Goal: Transaction & Acquisition: Obtain resource

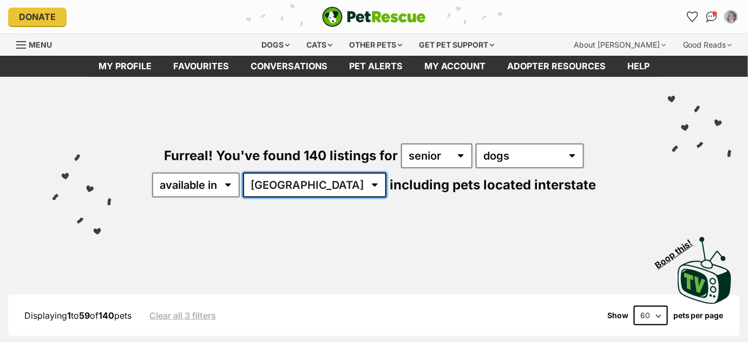
click at [344, 184] on select "Australia ACT NSW NT QLD SA TAS VIC WA" at bounding box center [314, 185] width 143 height 25
select select "SA"
click at [278, 173] on select "Australia ACT NSW NT QLD SA TAS VIC WA" at bounding box center [314, 185] width 143 height 25
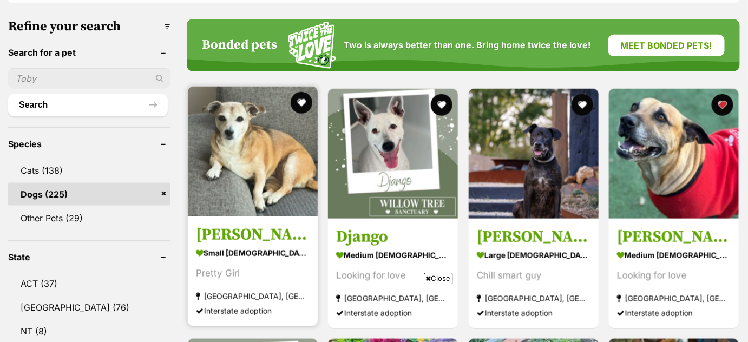
click at [286, 166] on img at bounding box center [253, 152] width 130 height 130
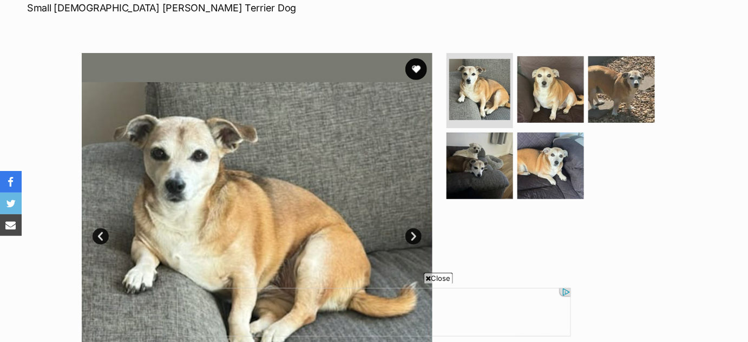
click at [414, 236] on link "Next" at bounding box center [413, 236] width 16 height 16
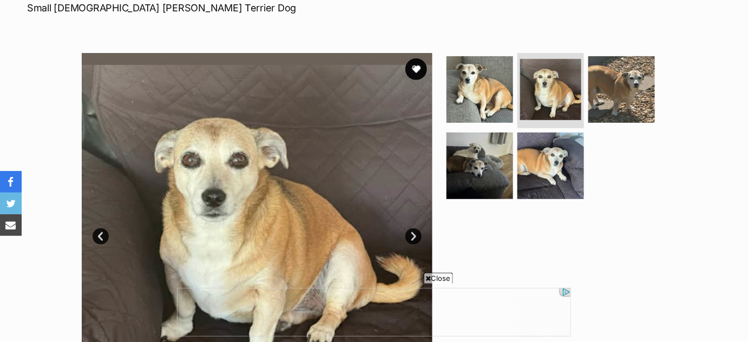
click at [414, 236] on link "Next" at bounding box center [413, 236] width 16 height 16
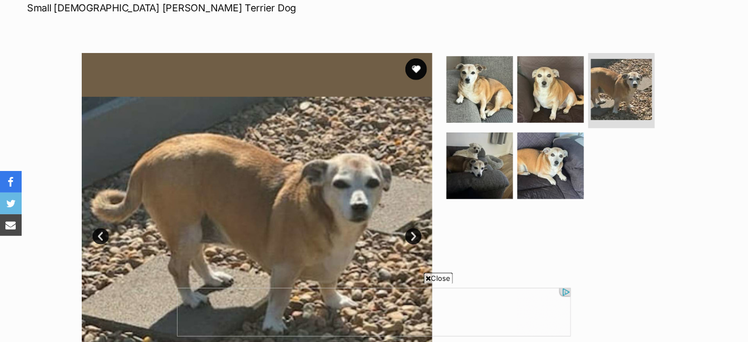
click at [414, 236] on link "Next" at bounding box center [413, 236] width 16 height 16
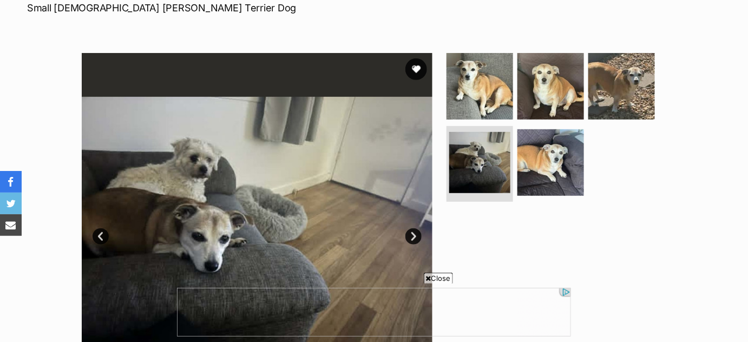
click at [414, 236] on link "Next" at bounding box center [413, 236] width 16 height 16
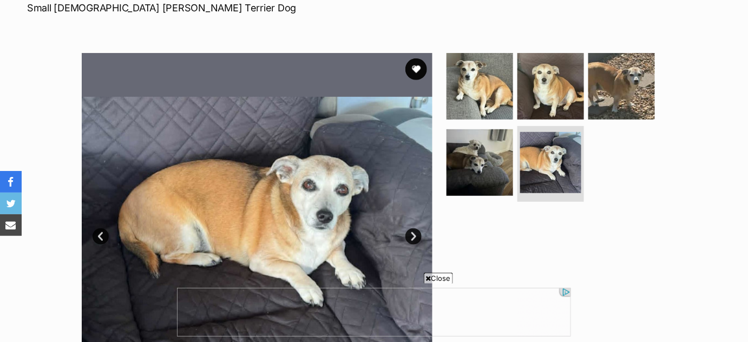
click at [414, 236] on link "Next" at bounding box center [413, 236] width 16 height 16
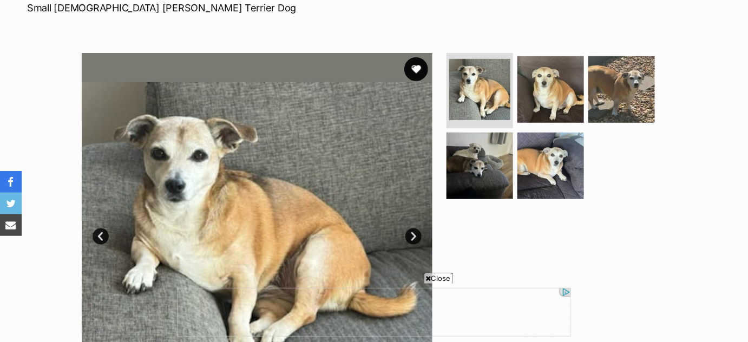
click at [417, 70] on button "favourite" at bounding box center [416, 69] width 24 height 24
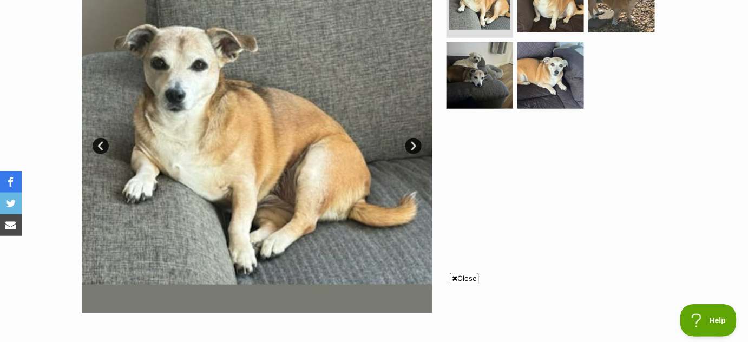
scroll to position [208, 0]
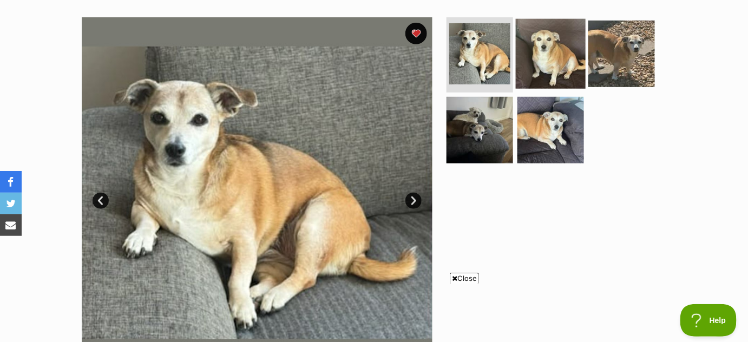
click at [560, 61] on img at bounding box center [551, 53] width 70 height 70
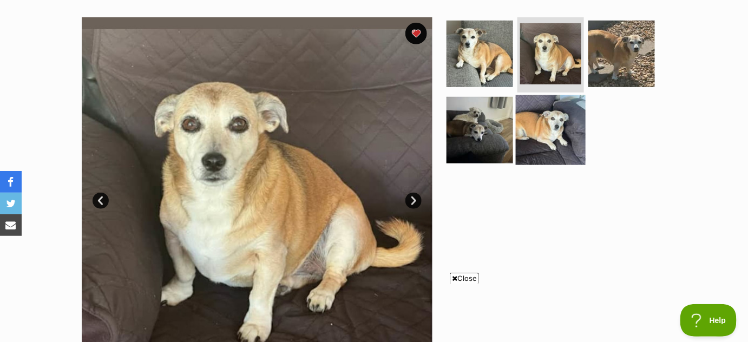
click at [547, 135] on img at bounding box center [551, 130] width 70 height 70
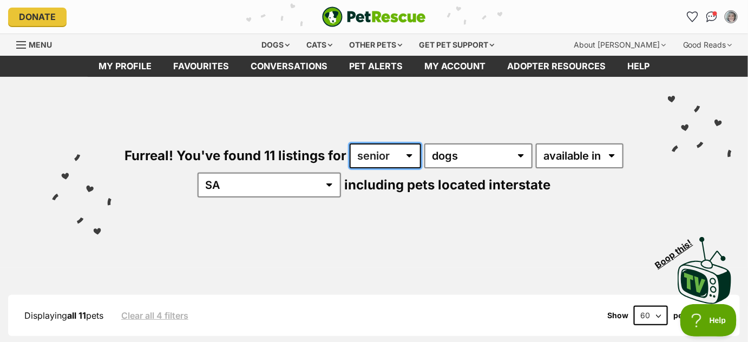
click at [409, 154] on select "any age puppy adult senior" at bounding box center [385, 155] width 71 height 25
select select "adult"
click at [350, 143] on select "any age puppy adult senior" at bounding box center [385, 155] width 71 height 25
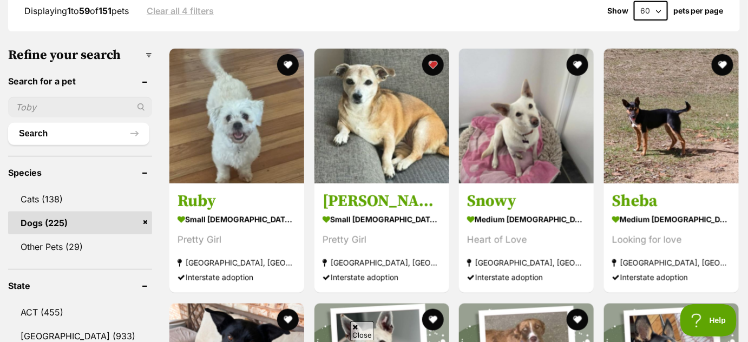
scroll to position [324, 0]
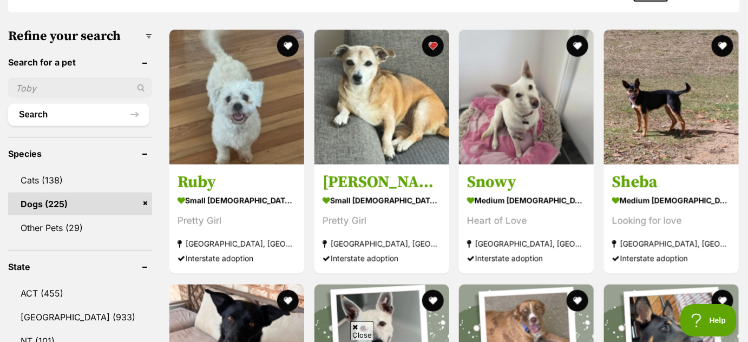
drag, startPoint x: 753, startPoint y: 21, endPoint x: 755, endPoint y: 42, distance: 20.6
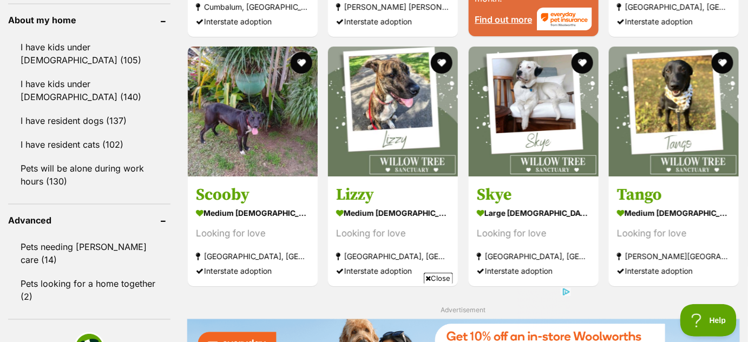
scroll to position [1239, 0]
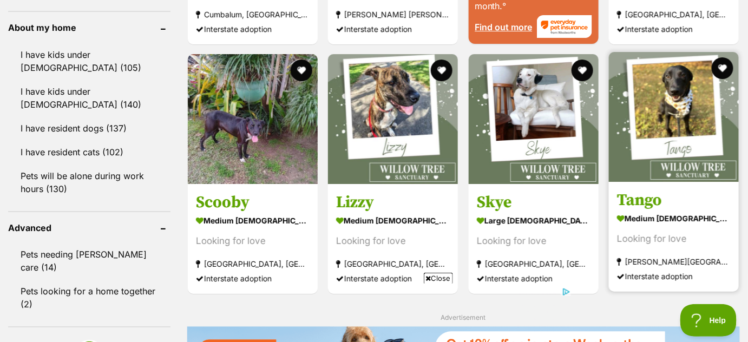
click at [687, 115] on img at bounding box center [674, 117] width 130 height 130
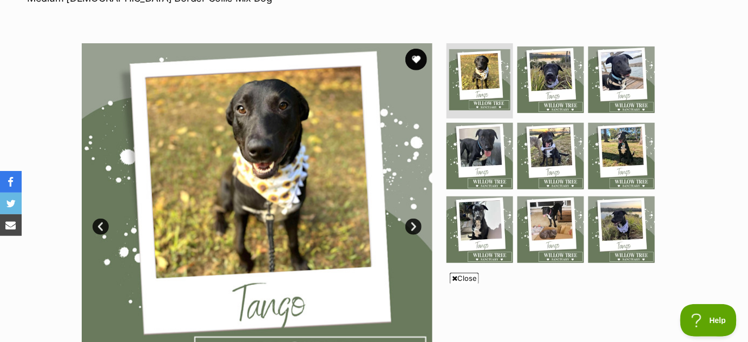
click at [410, 222] on link "Next" at bounding box center [413, 227] width 16 height 16
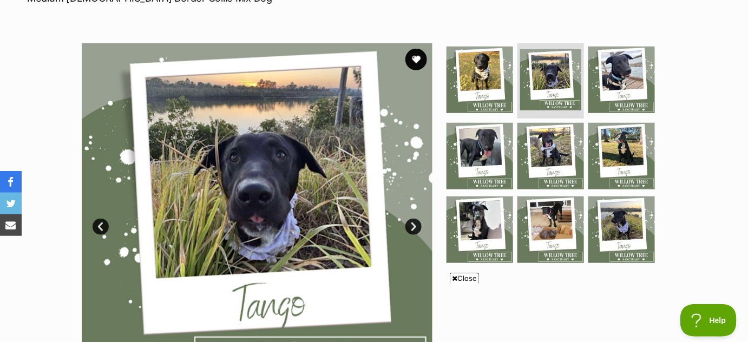
click at [410, 222] on link "Next" at bounding box center [413, 227] width 16 height 16
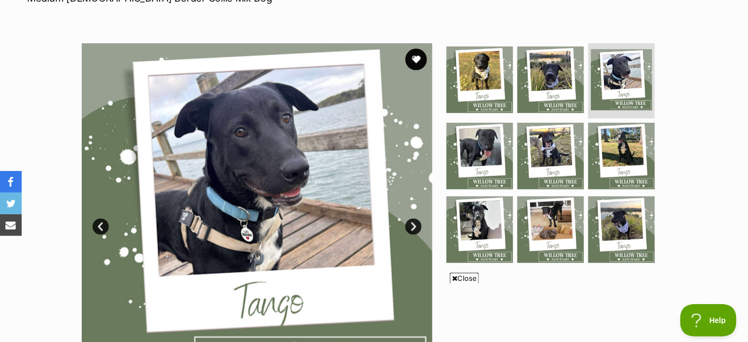
click at [410, 222] on link "Next" at bounding box center [413, 227] width 16 height 16
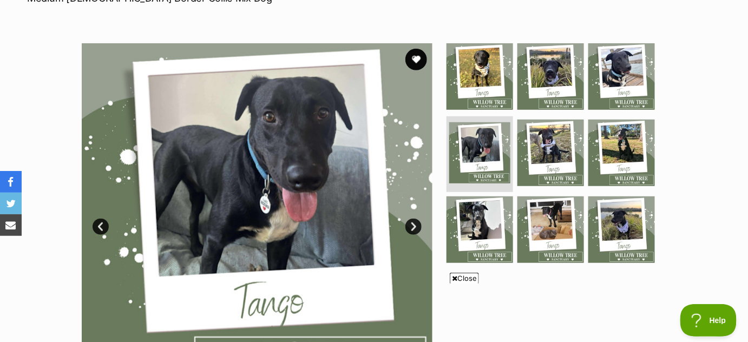
click at [410, 222] on link "Next" at bounding box center [413, 227] width 16 height 16
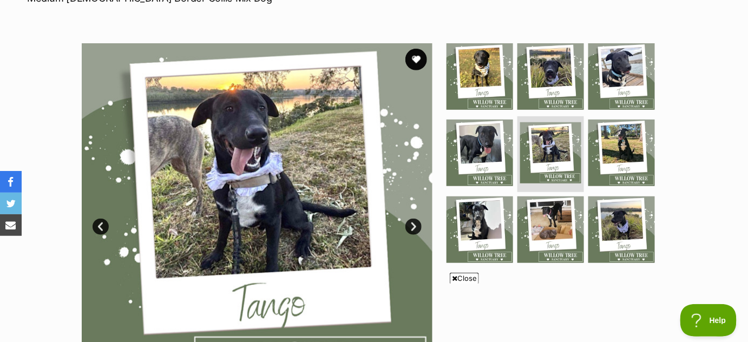
click at [410, 222] on link "Next" at bounding box center [413, 227] width 16 height 16
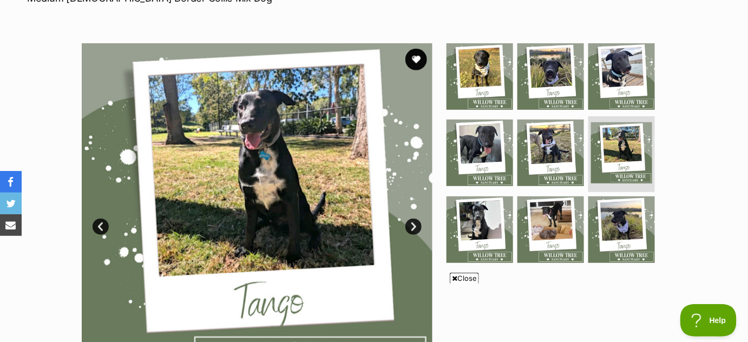
click at [410, 222] on link "Next" at bounding box center [413, 227] width 16 height 16
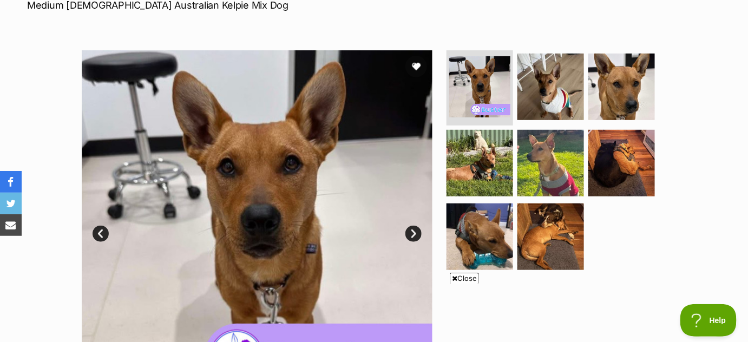
click at [409, 232] on link "Next" at bounding box center [413, 234] width 16 height 16
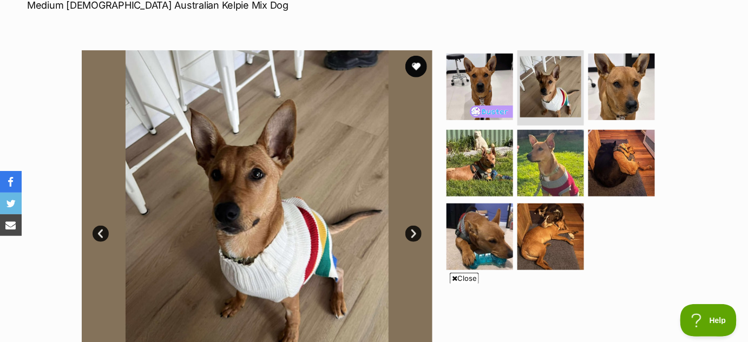
click at [409, 232] on link "Next" at bounding box center [413, 234] width 16 height 16
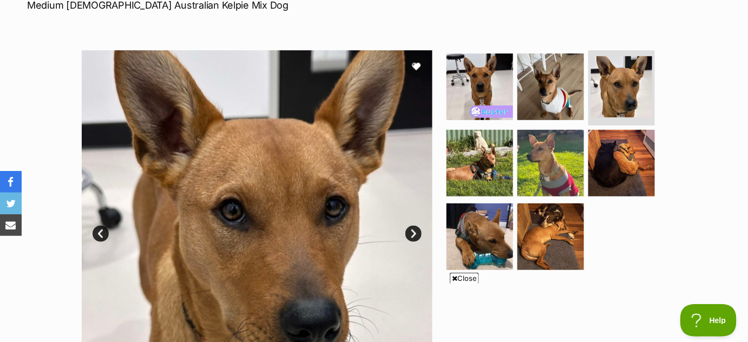
click at [409, 232] on link "Next" at bounding box center [413, 234] width 16 height 16
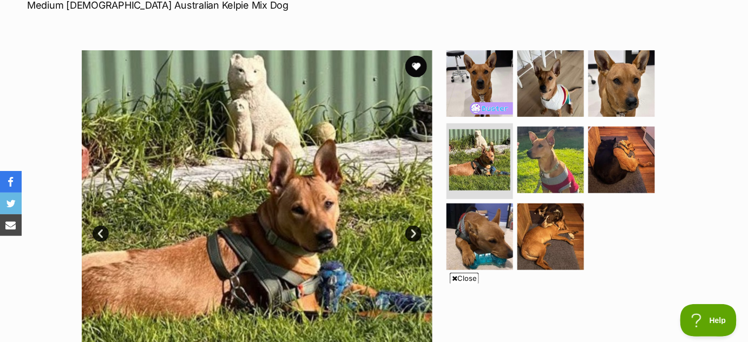
click at [409, 232] on link "Next" at bounding box center [413, 234] width 16 height 16
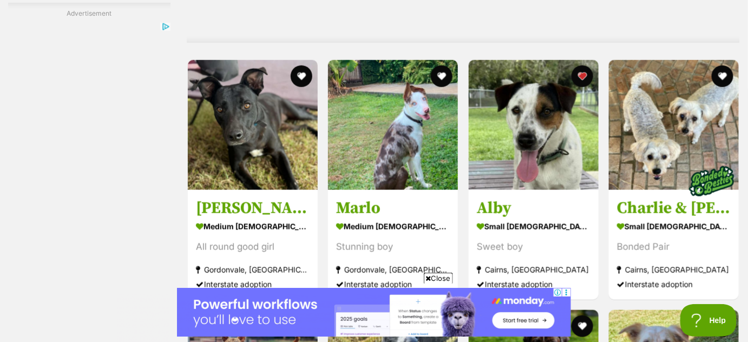
scroll to position [3082, 0]
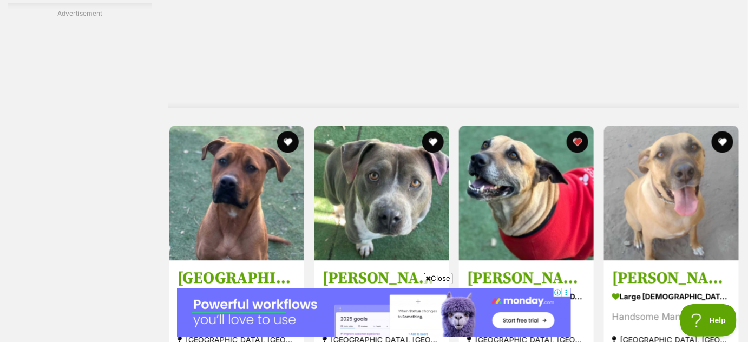
scroll to position [4985, 0]
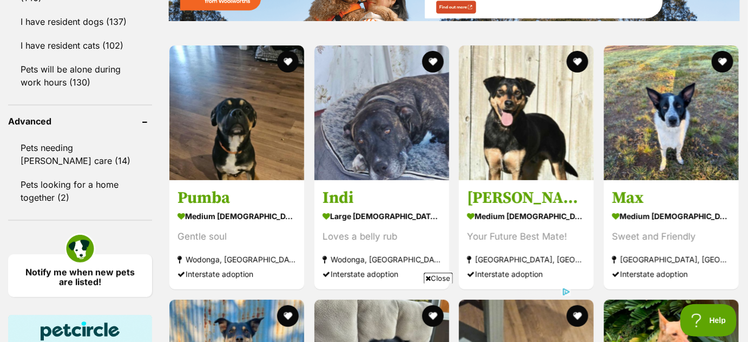
scroll to position [1378, 0]
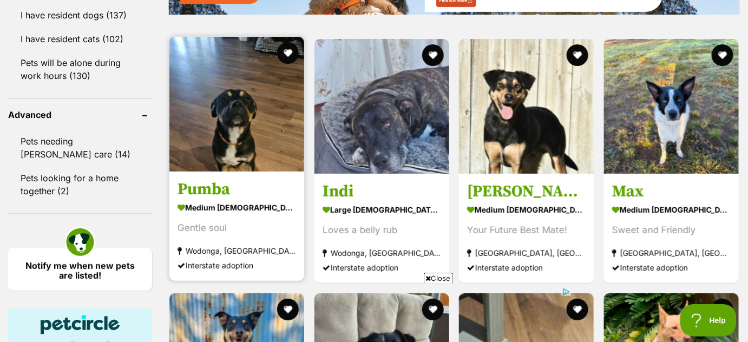
click at [242, 143] on img at bounding box center [236, 104] width 135 height 135
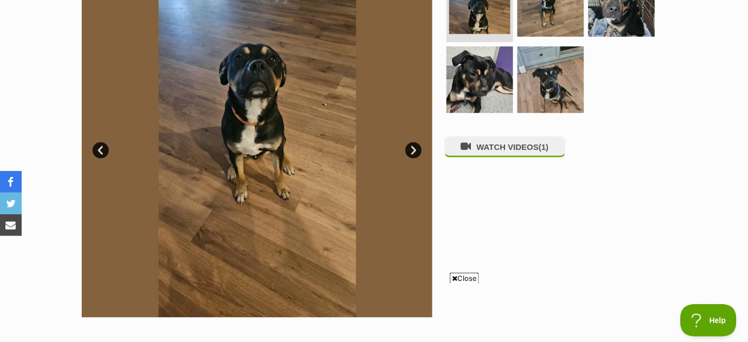
scroll to position [228, 0]
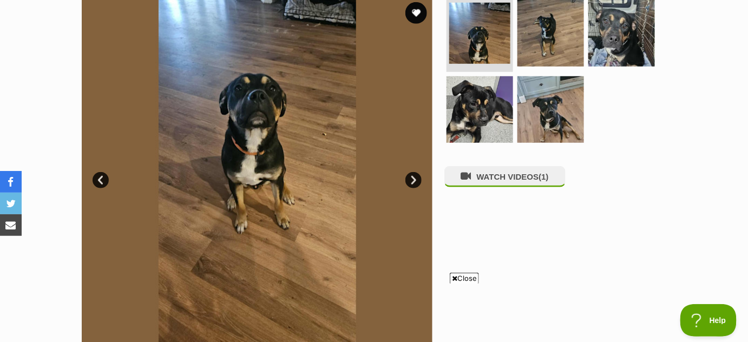
click at [414, 180] on link "Next" at bounding box center [413, 180] width 16 height 16
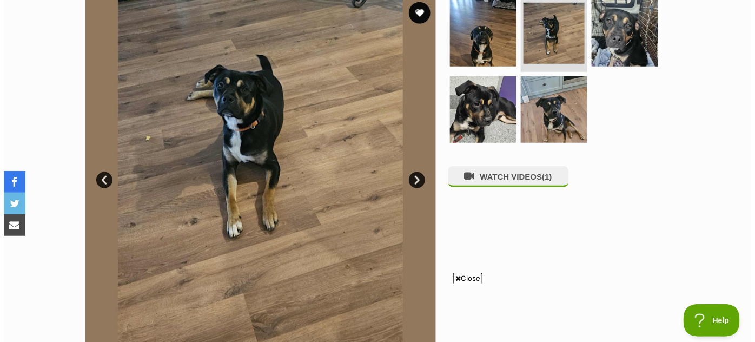
scroll to position [0, 0]
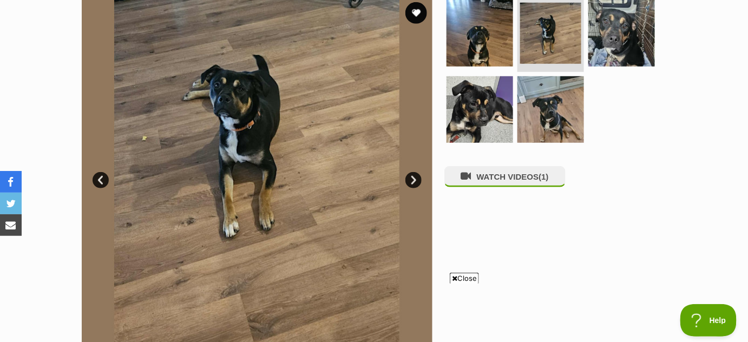
click at [414, 180] on link "Next" at bounding box center [413, 180] width 16 height 16
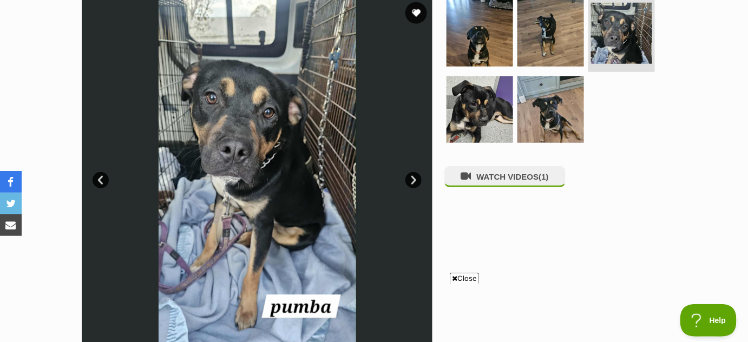
click at [414, 180] on link "Next" at bounding box center [413, 180] width 16 height 16
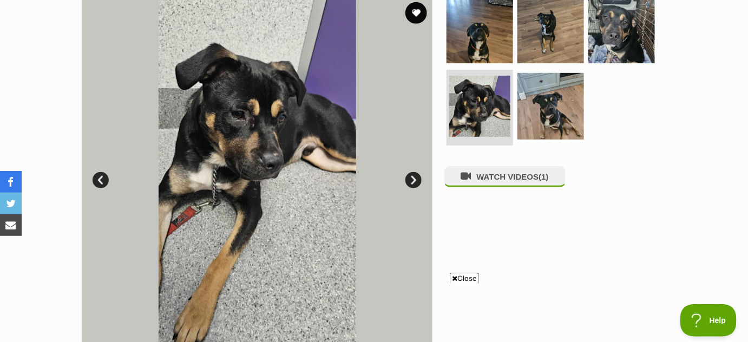
click at [414, 180] on link "Next" at bounding box center [413, 180] width 16 height 16
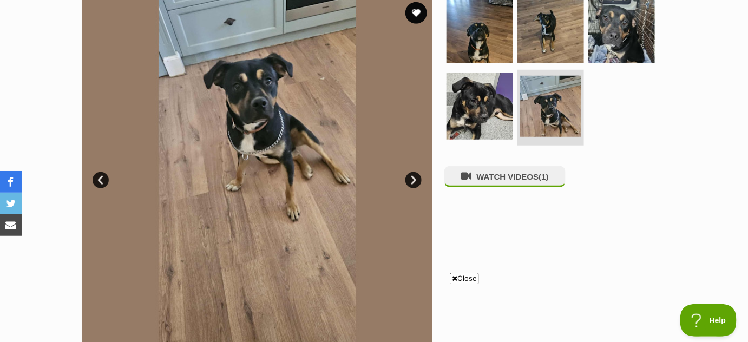
click at [414, 180] on link "Next" at bounding box center [413, 180] width 16 height 16
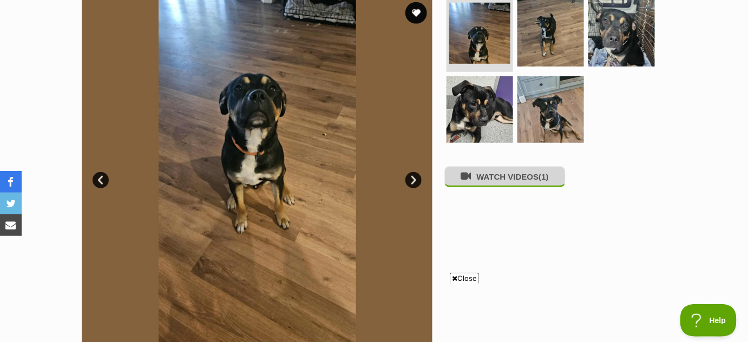
click at [486, 180] on button "WATCH VIDEOS (1)" at bounding box center [504, 176] width 121 height 21
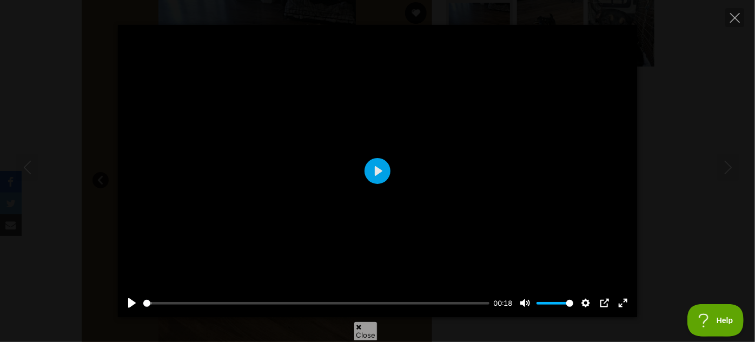
click at [486, 180] on div at bounding box center [377, 171] width 519 height 292
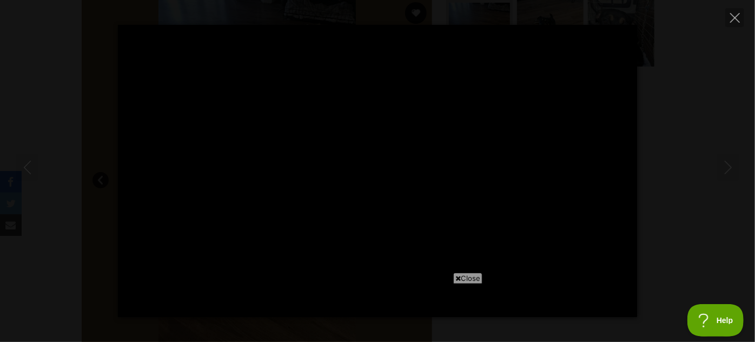
type input "40.64"
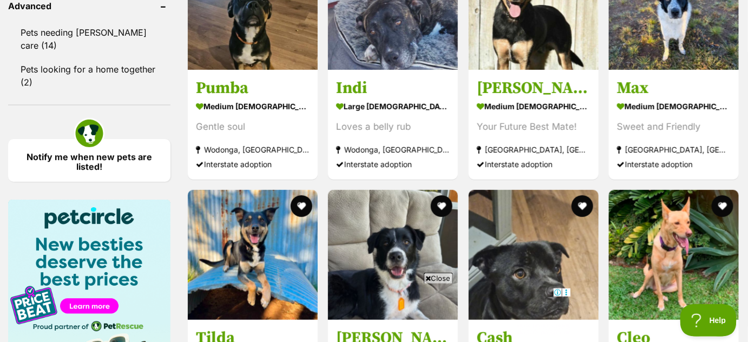
scroll to position [1475, 0]
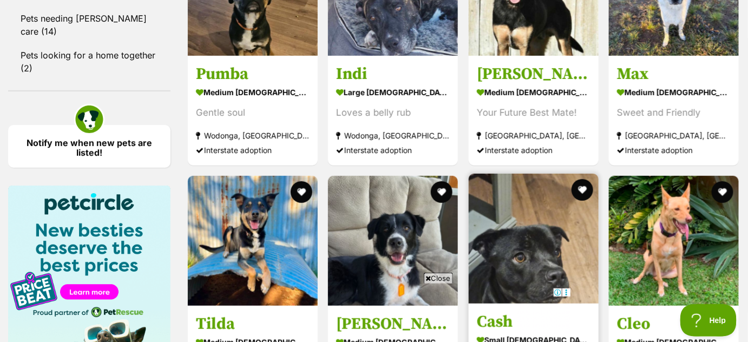
click at [558, 174] on img at bounding box center [534, 239] width 130 height 130
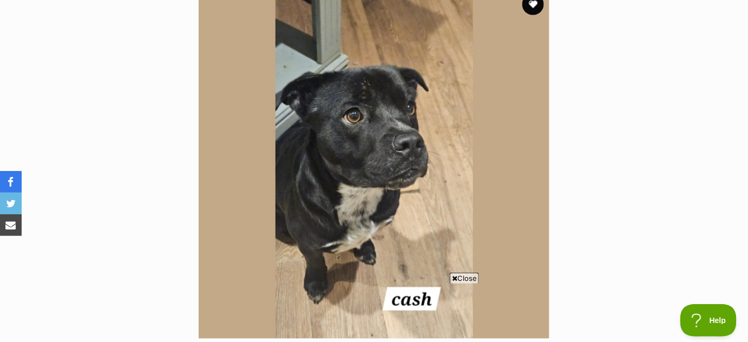
scroll to position [232, 0]
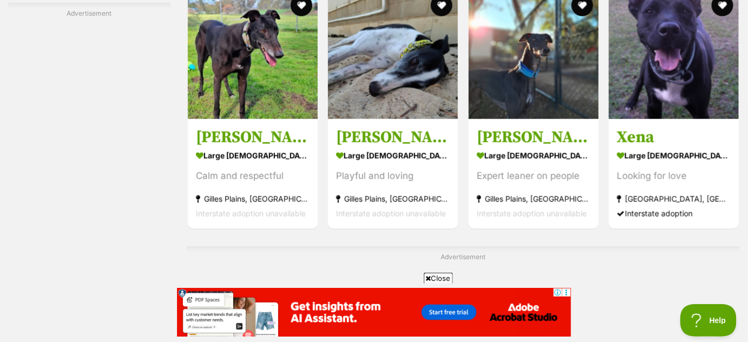
scroll to position [3073, 0]
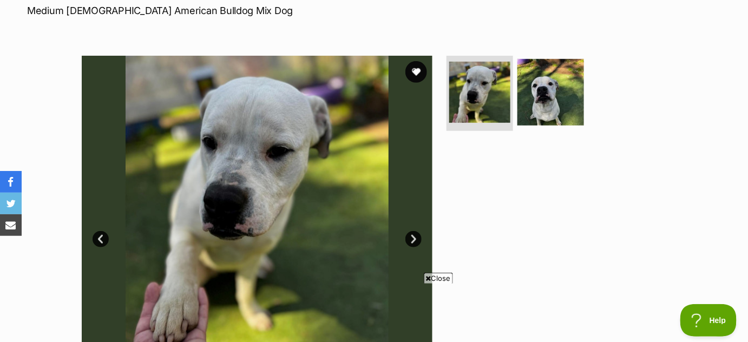
click at [412, 239] on link "Next" at bounding box center [413, 239] width 16 height 16
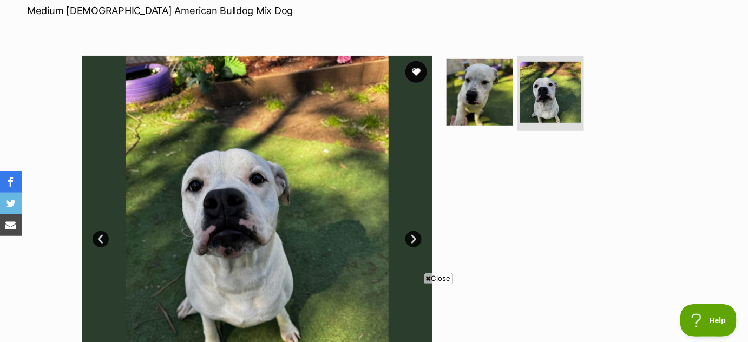
click at [412, 239] on link "Next" at bounding box center [413, 239] width 16 height 16
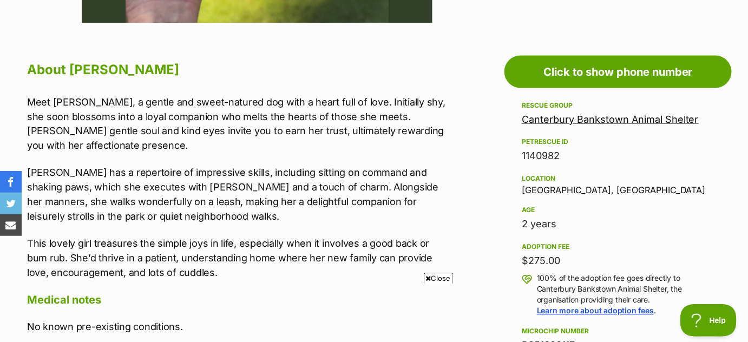
scroll to position [561, 0]
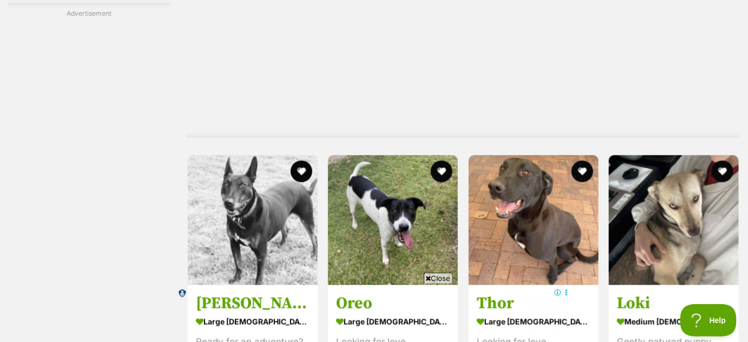
scroll to position [4470, 0]
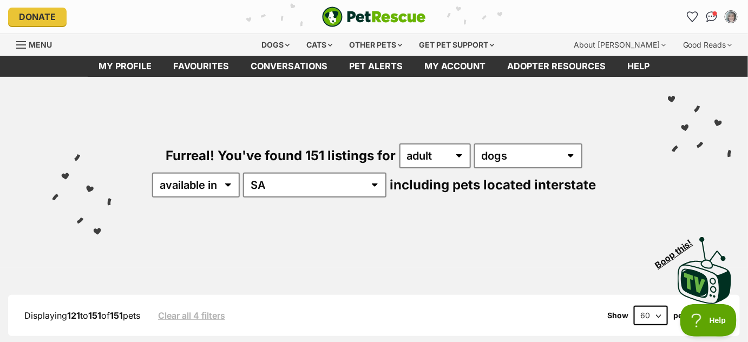
drag, startPoint x: 752, startPoint y: 29, endPoint x: 738, endPoint y: -18, distance: 49.5
click at [693, 17] on icon "Favourites" at bounding box center [692, 16] width 13 height 12
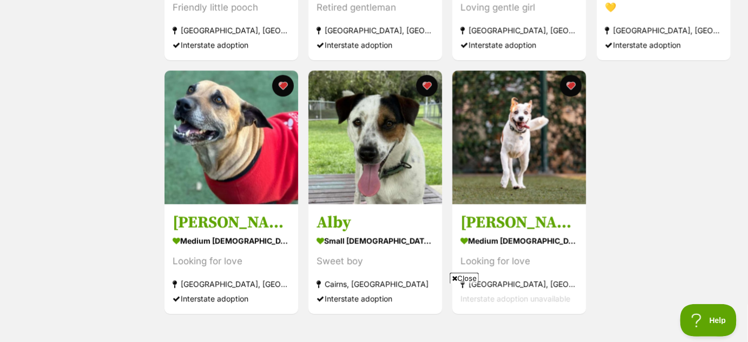
scroll to position [666, 0]
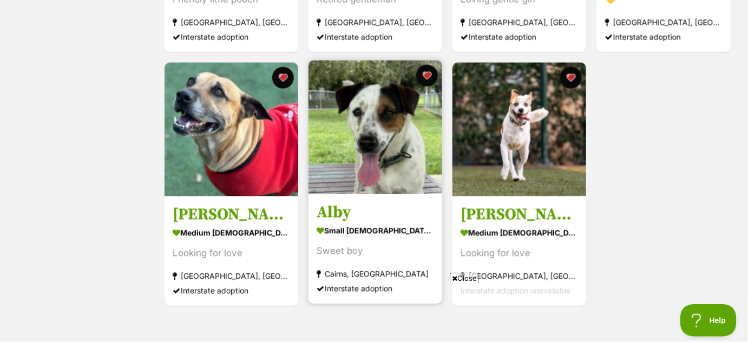
click at [409, 153] on img at bounding box center [375, 128] width 134 height 134
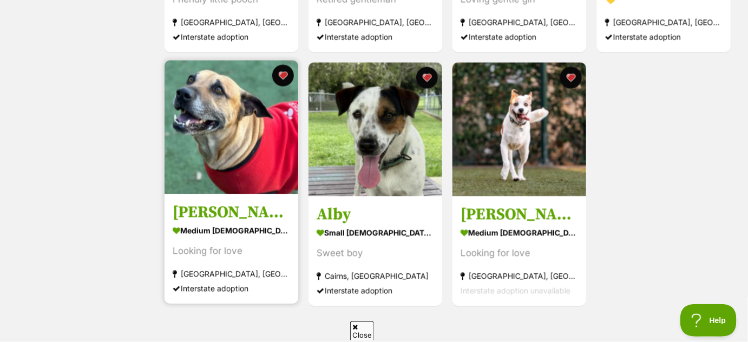
click at [226, 135] on img at bounding box center [232, 128] width 134 height 134
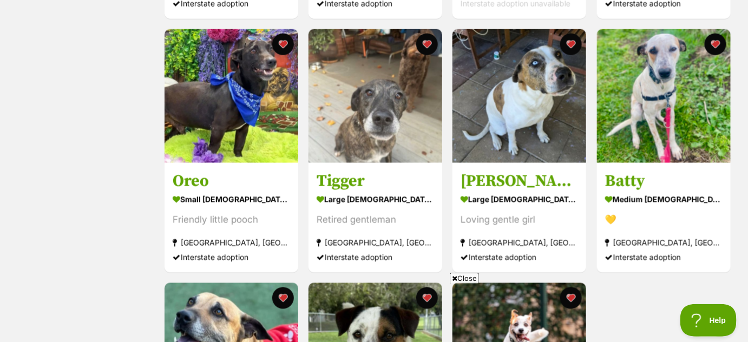
scroll to position [442, 0]
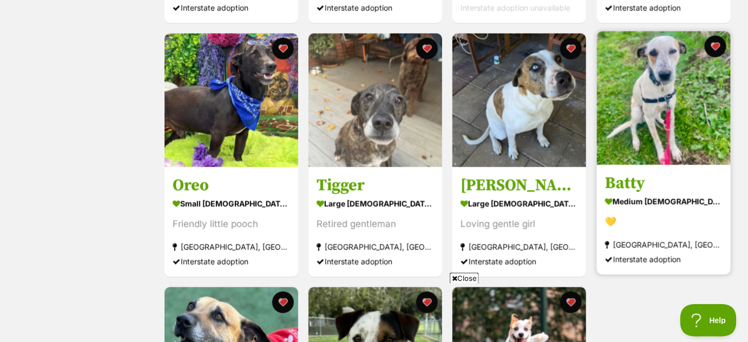
click at [681, 135] on img at bounding box center [664, 98] width 134 height 134
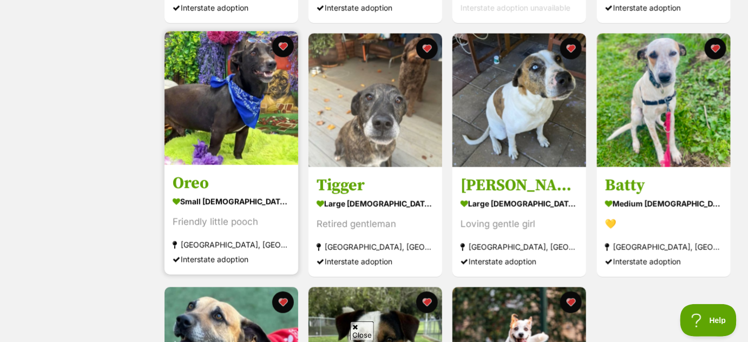
click at [288, 122] on img at bounding box center [232, 98] width 134 height 134
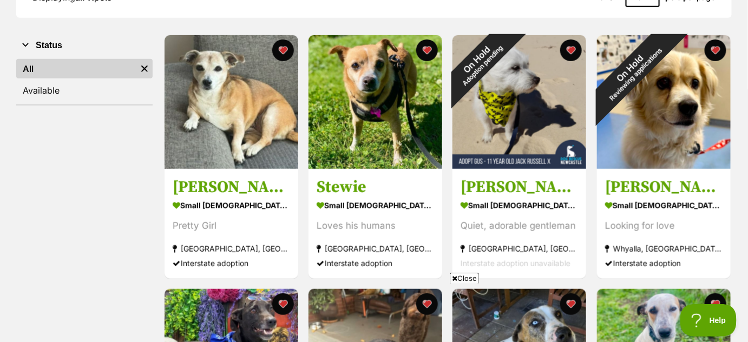
scroll to position [183, 0]
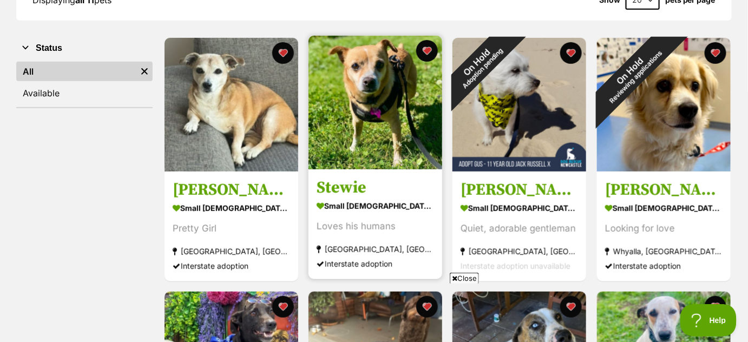
click at [397, 104] on img at bounding box center [375, 103] width 134 height 134
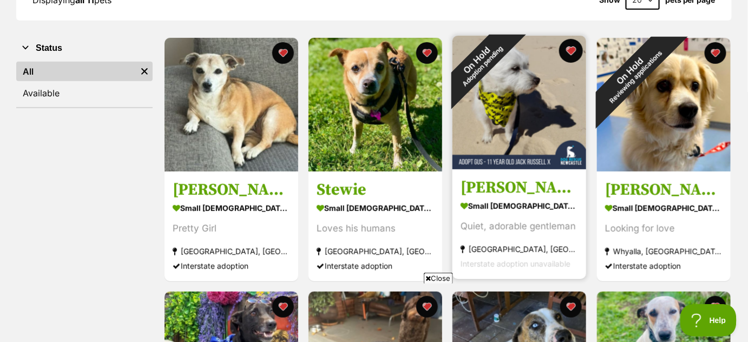
click at [574, 47] on button "favourite" at bounding box center [572, 51] width 24 height 24
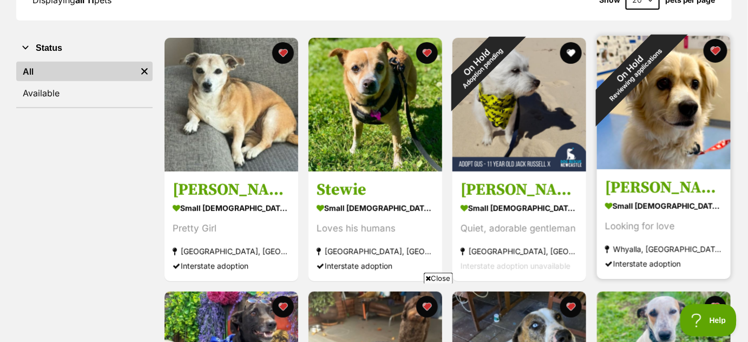
click at [720, 47] on button "favourite" at bounding box center [715, 51] width 24 height 24
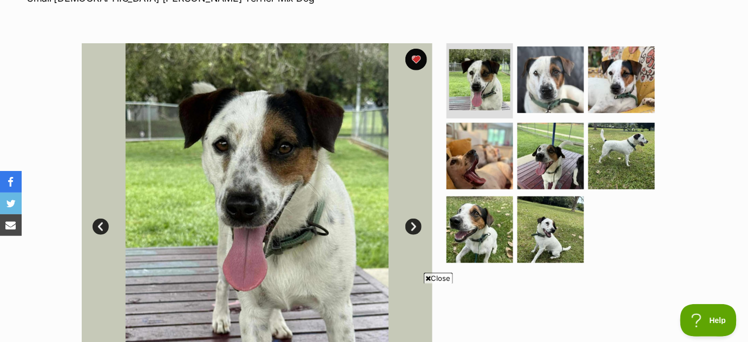
click at [412, 226] on link "Next" at bounding box center [413, 227] width 16 height 16
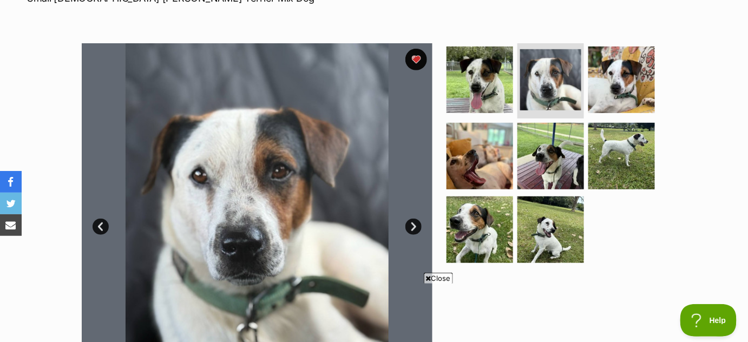
click at [412, 226] on link "Next" at bounding box center [413, 227] width 16 height 16
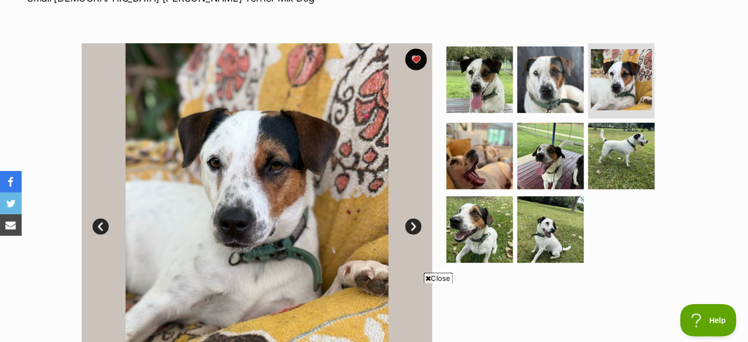
click at [412, 226] on link "Next" at bounding box center [413, 227] width 16 height 16
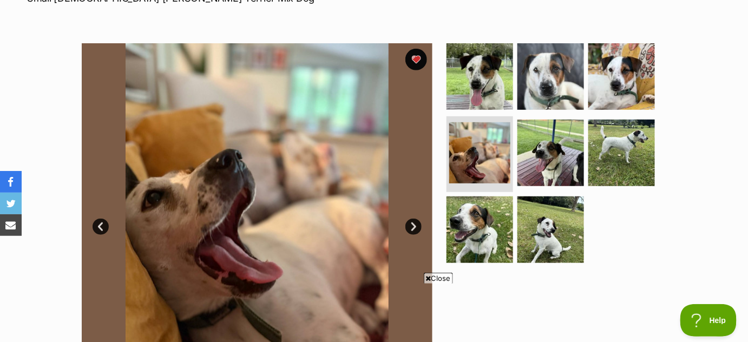
click at [412, 226] on link "Next" at bounding box center [413, 227] width 16 height 16
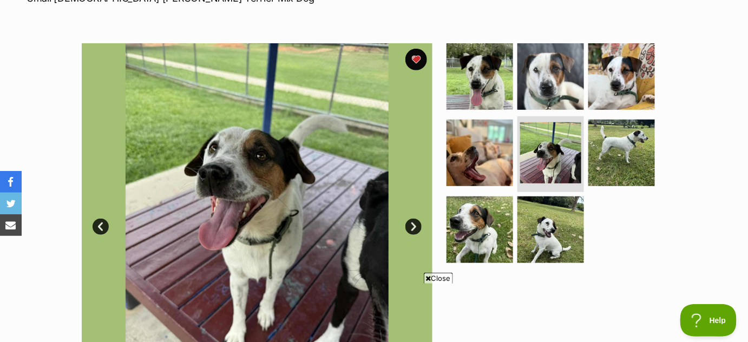
click at [412, 226] on link "Next" at bounding box center [413, 227] width 16 height 16
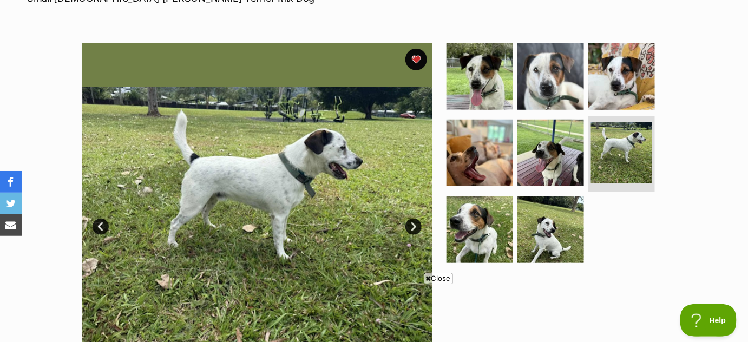
click at [412, 226] on link "Next" at bounding box center [413, 227] width 16 height 16
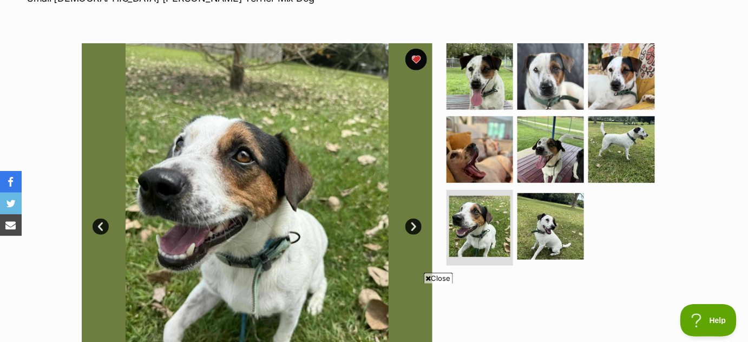
click at [412, 226] on link "Next" at bounding box center [413, 227] width 16 height 16
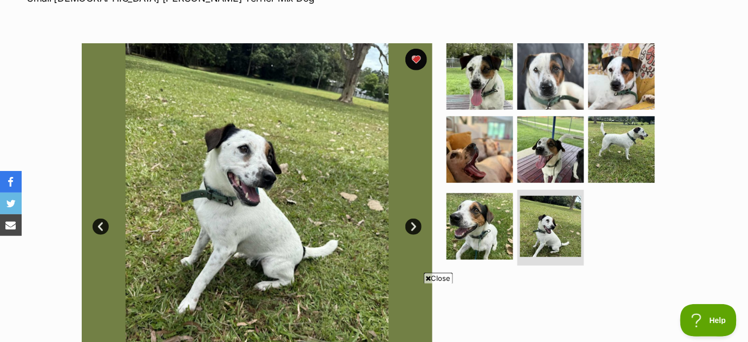
click at [412, 226] on link "Next" at bounding box center [413, 227] width 16 height 16
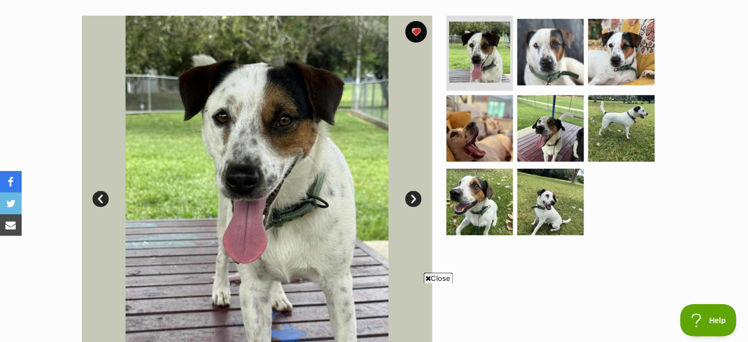
scroll to position [200, 0]
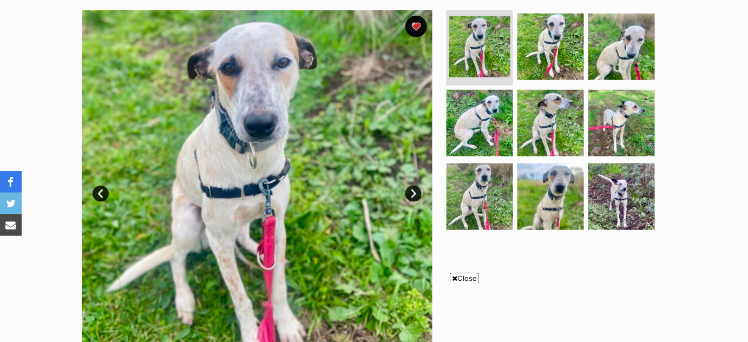
scroll to position [211, 0]
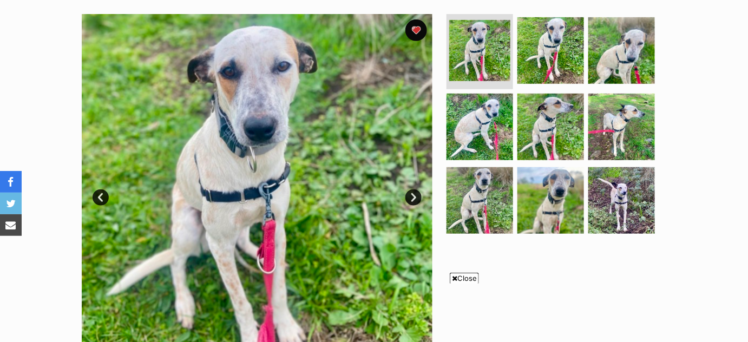
click at [413, 195] on link "Next" at bounding box center [413, 197] width 16 height 16
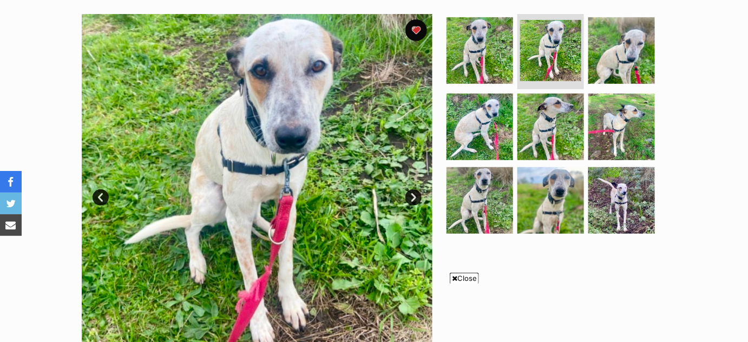
click at [413, 195] on link "Next" at bounding box center [413, 197] width 16 height 16
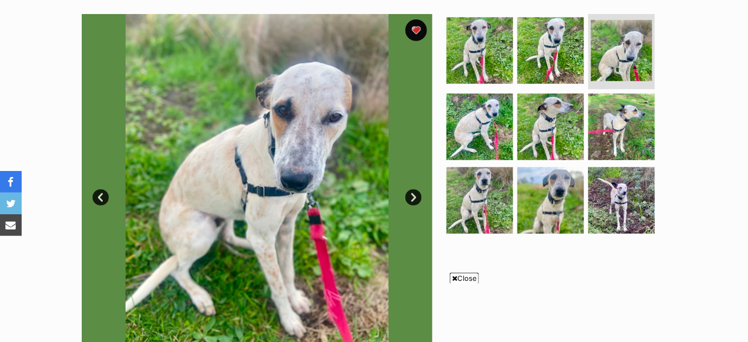
click at [413, 195] on link "Next" at bounding box center [413, 197] width 16 height 16
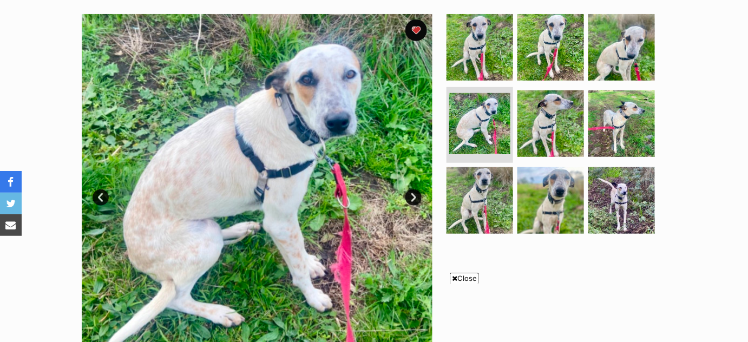
click at [413, 195] on link "Next" at bounding box center [413, 197] width 16 height 16
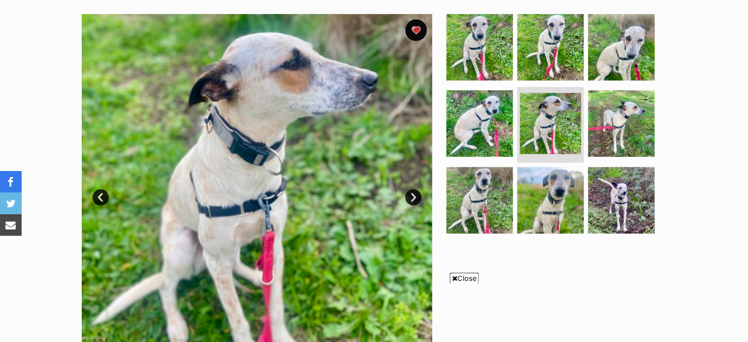
click at [413, 195] on link "Next" at bounding box center [413, 197] width 16 height 16
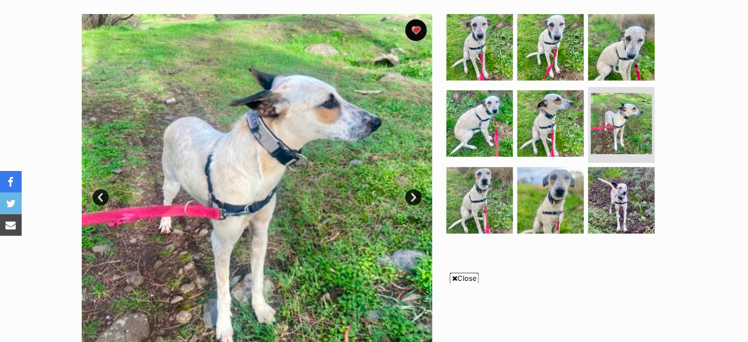
click at [413, 195] on link "Next" at bounding box center [413, 197] width 16 height 16
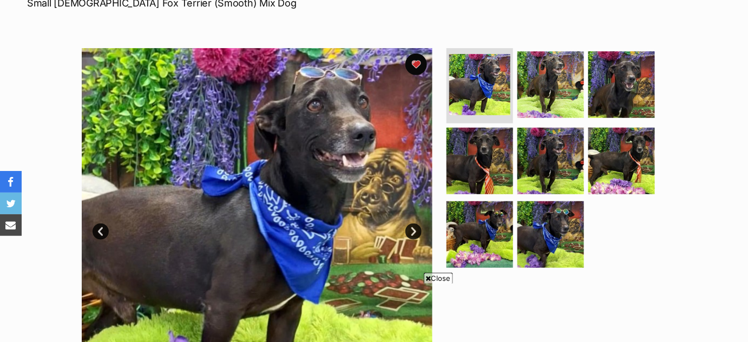
click at [412, 233] on link "Next" at bounding box center [413, 231] width 16 height 16
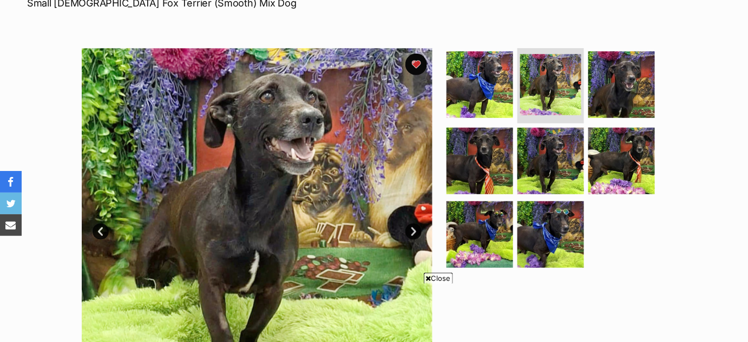
click at [412, 233] on link "Next" at bounding box center [413, 231] width 16 height 16
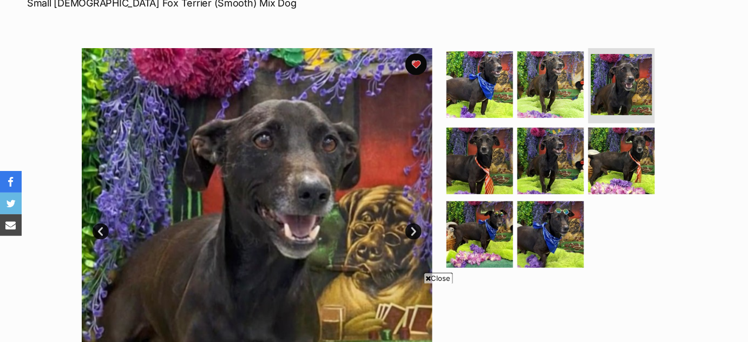
click at [412, 233] on link "Next" at bounding box center [413, 231] width 16 height 16
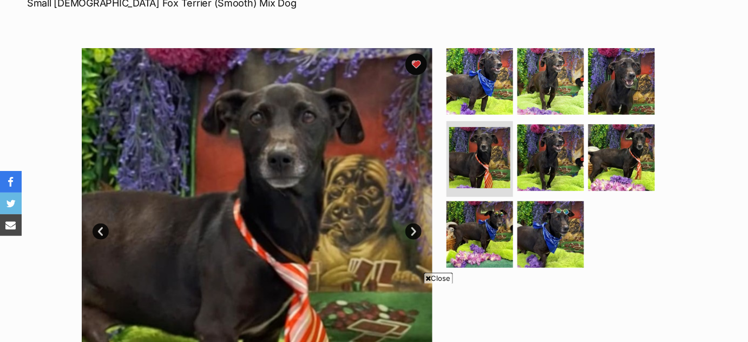
click at [412, 233] on link "Next" at bounding box center [413, 231] width 16 height 16
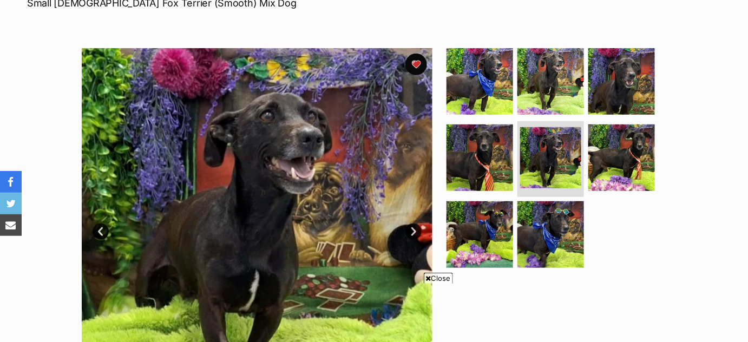
click at [412, 233] on link "Next" at bounding box center [413, 231] width 16 height 16
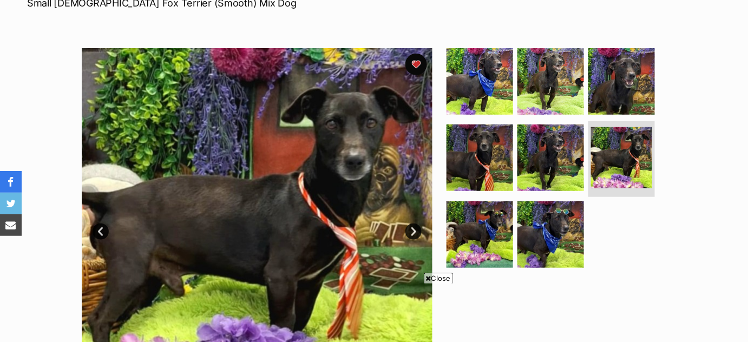
click at [412, 233] on link "Next" at bounding box center [413, 231] width 16 height 16
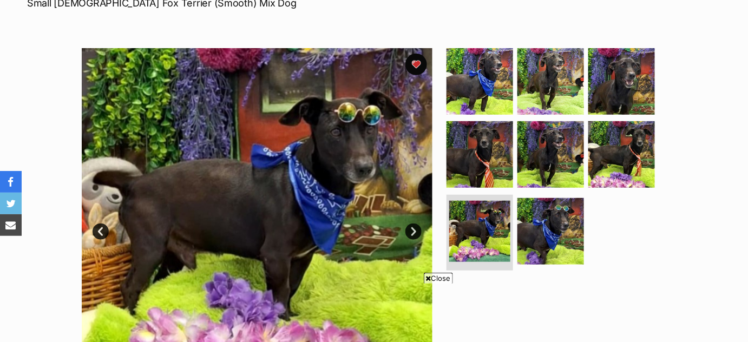
click at [412, 233] on link "Next" at bounding box center [413, 231] width 16 height 16
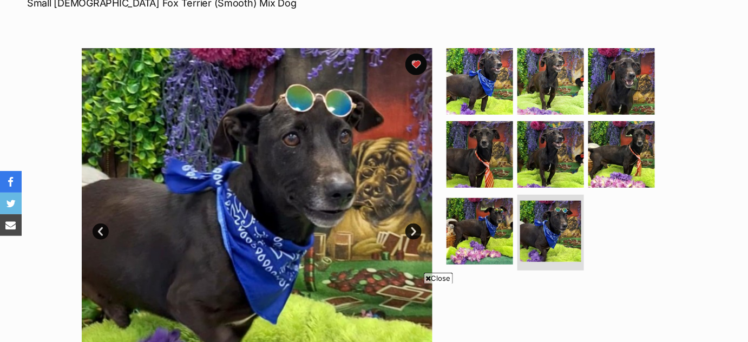
click at [412, 233] on link "Next" at bounding box center [413, 231] width 16 height 16
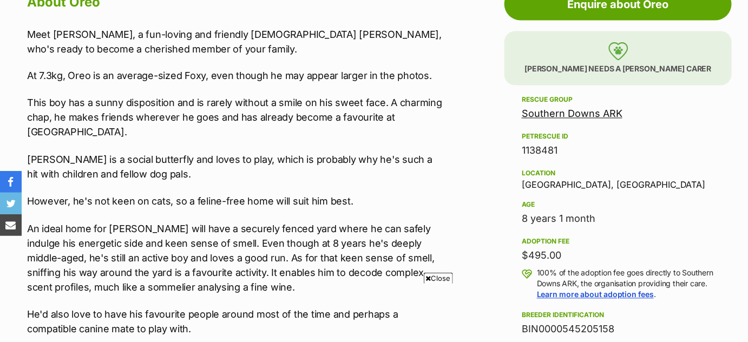
scroll to position [623, 0]
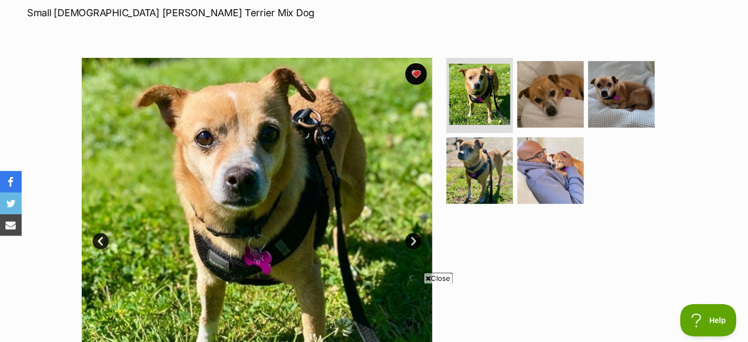
click at [411, 242] on link "Next" at bounding box center [413, 241] width 16 height 16
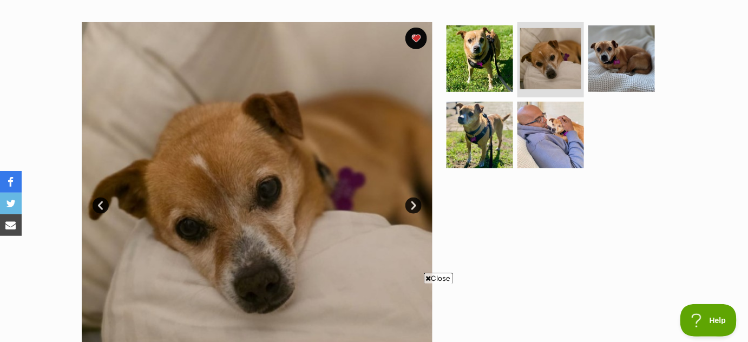
scroll to position [220, 0]
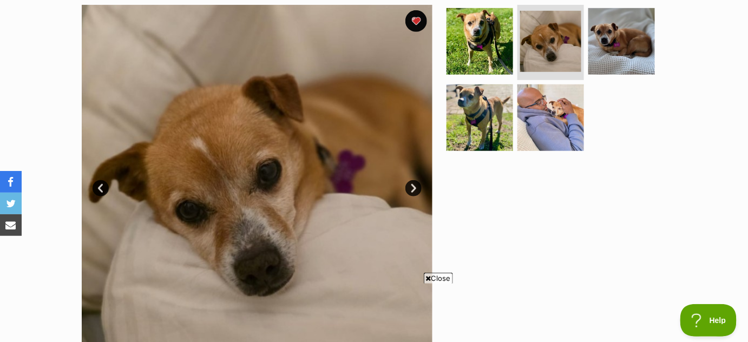
click at [412, 186] on link "Next" at bounding box center [413, 188] width 16 height 16
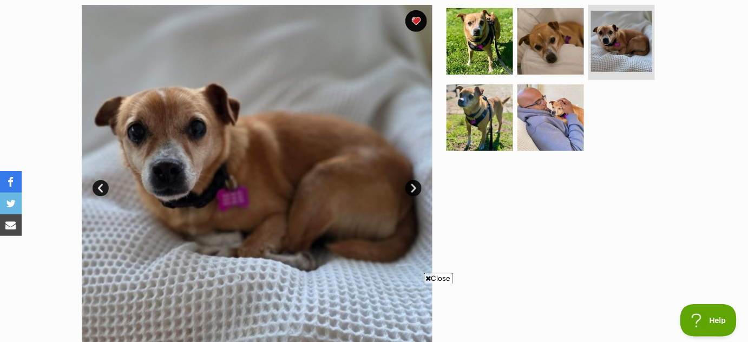
click at [412, 186] on link "Next" at bounding box center [413, 188] width 16 height 16
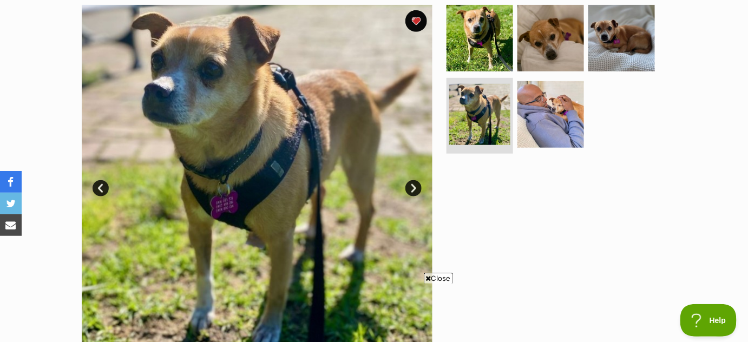
click at [412, 186] on link "Next" at bounding box center [413, 188] width 16 height 16
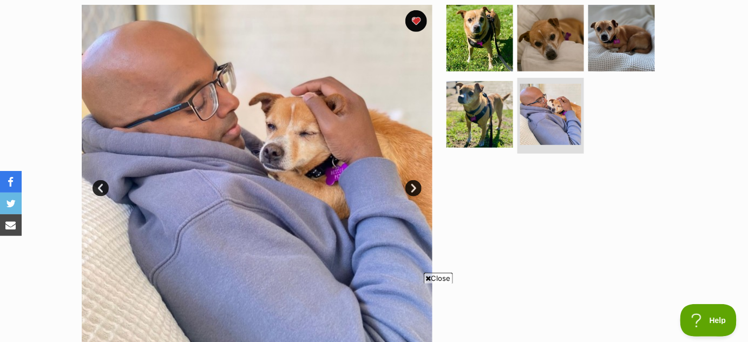
click at [412, 186] on link "Next" at bounding box center [413, 188] width 16 height 16
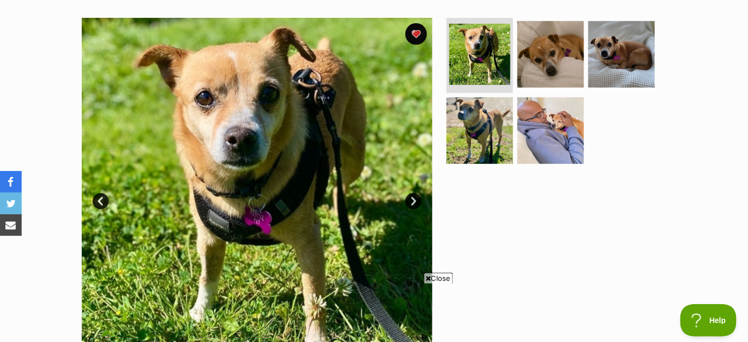
scroll to position [187, 0]
